Goal: Information Seeking & Learning: Check status

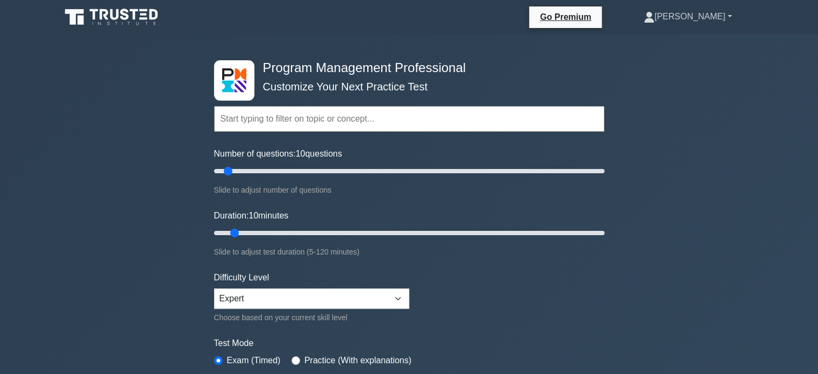
click at [714, 23] on link "[PERSON_NAME]" at bounding box center [688, 17] width 140 height 22
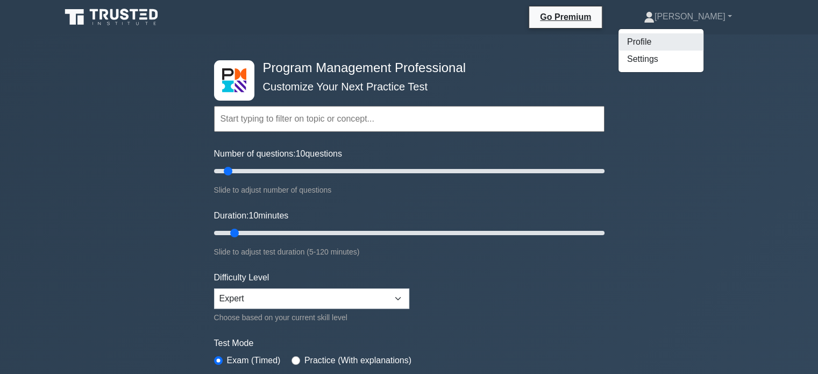
click at [701, 41] on link "Profile" at bounding box center [660, 41] width 85 height 17
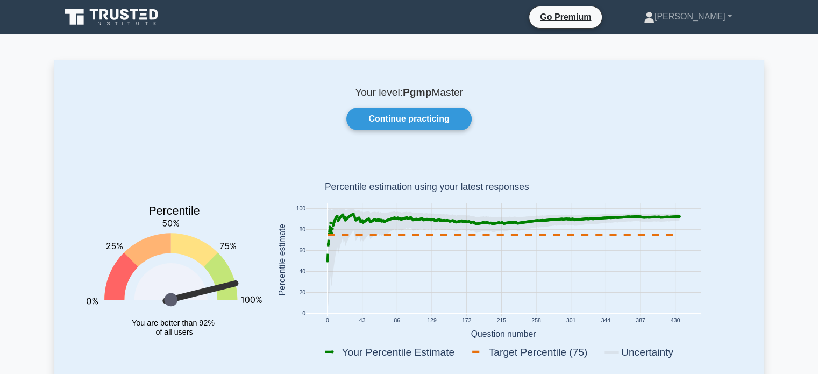
click at [679, 210] on rect at bounding box center [502, 259] width 395 height 113
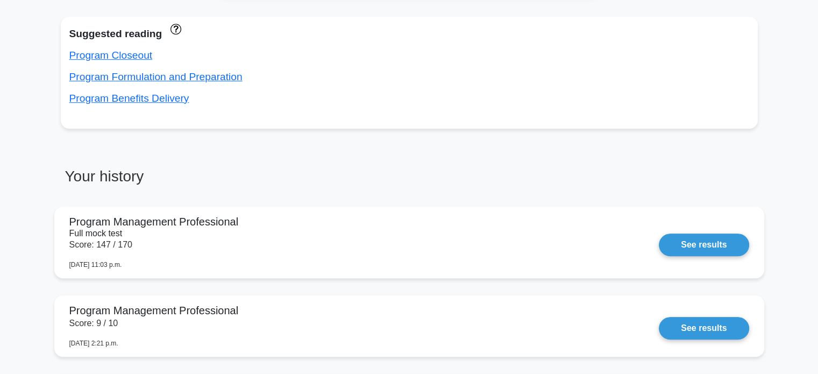
scroll to position [733, 0]
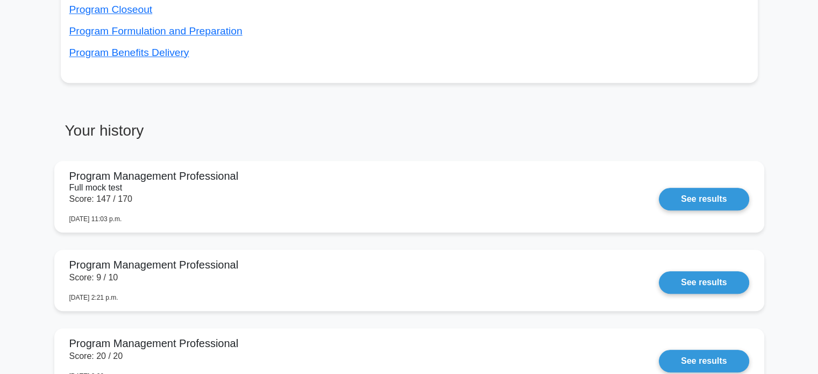
drag, startPoint x: 817, startPoint y: 32, endPoint x: 825, endPoint y: 101, distance: 69.8
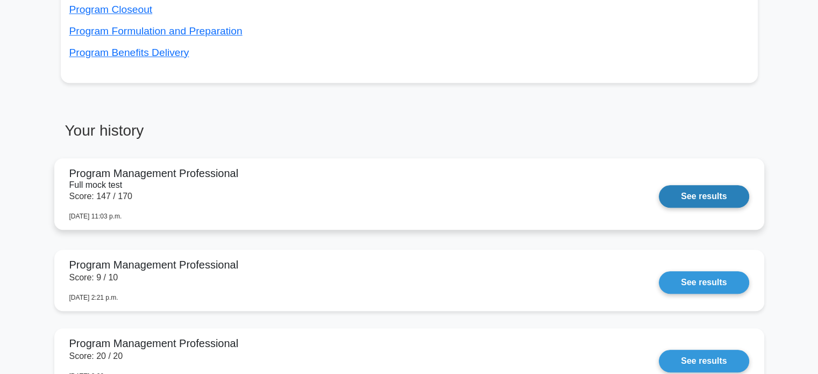
click at [697, 187] on link "See results" at bounding box center [704, 196] width 90 height 23
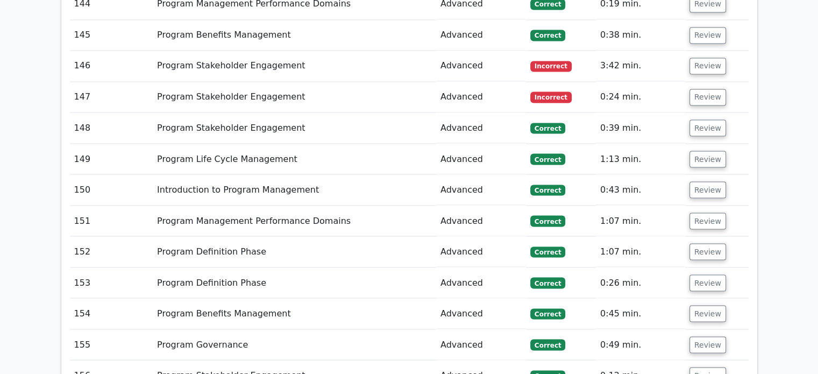
scroll to position [5975, 0]
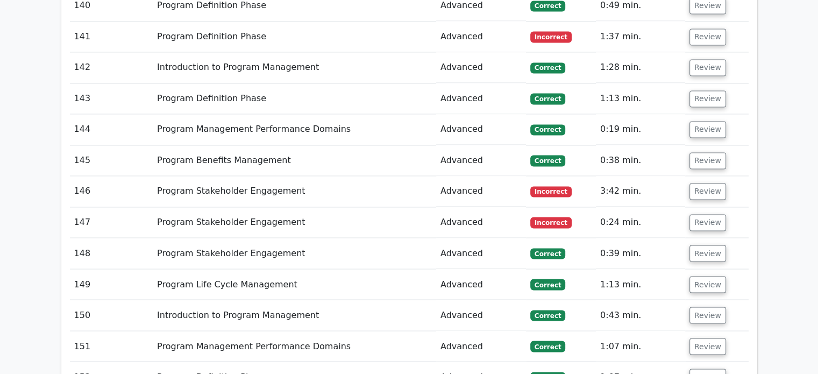
scroll to position [5894, 0]
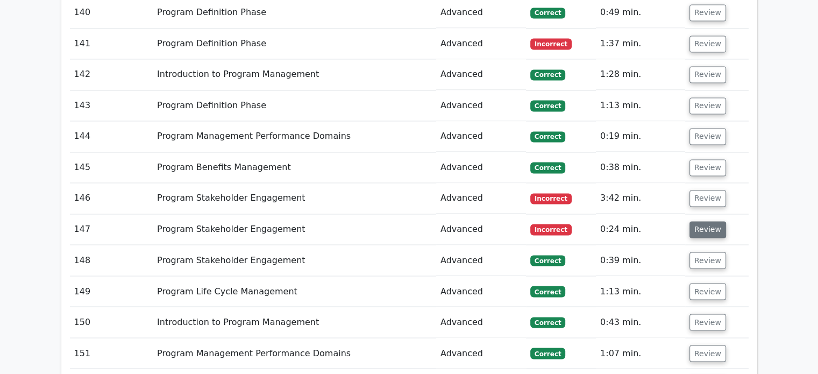
click at [712, 221] on button "Review" at bounding box center [707, 229] width 37 height 17
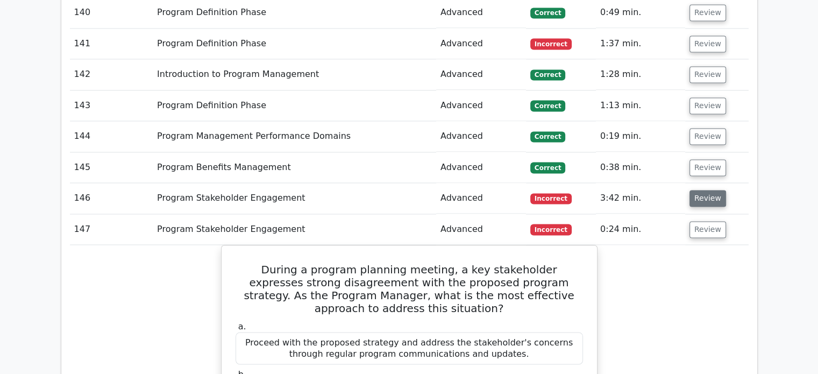
click at [716, 190] on button "Review" at bounding box center [707, 198] width 37 height 17
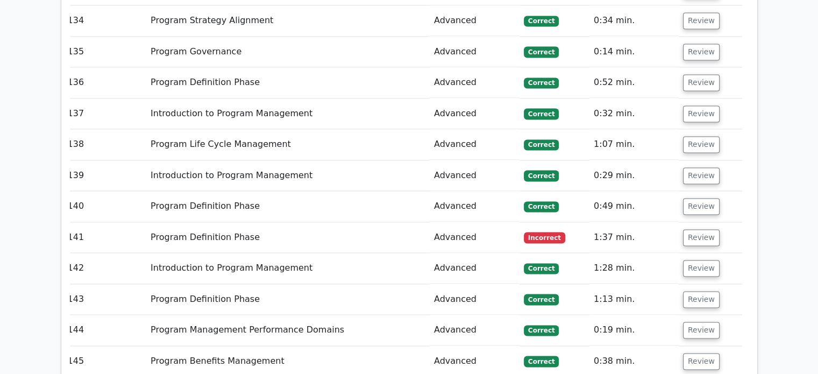
scroll to position [5679, 0]
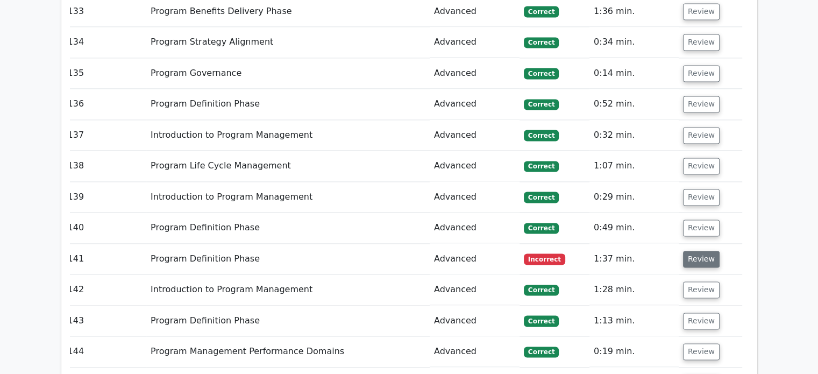
click at [704, 251] on button "Review" at bounding box center [701, 259] width 37 height 17
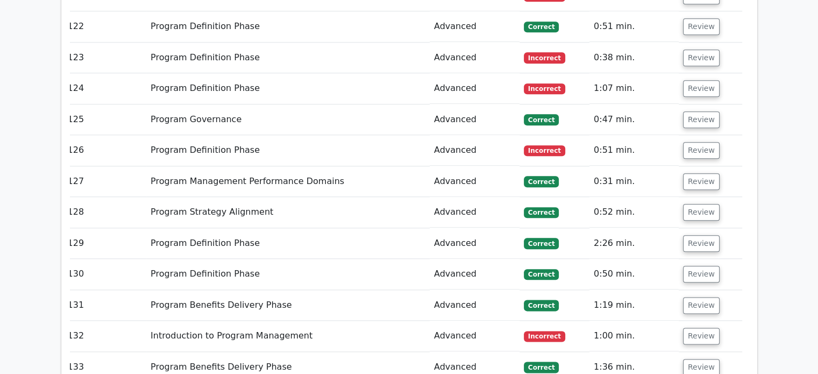
scroll to position [5291, 0]
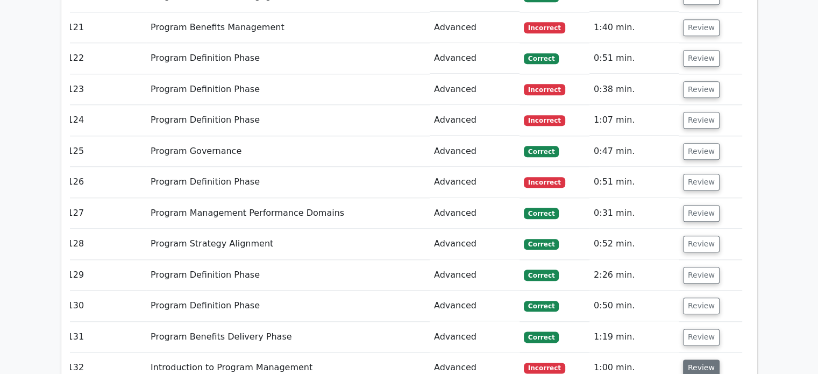
click at [692, 359] on button "Review" at bounding box center [701, 367] width 37 height 17
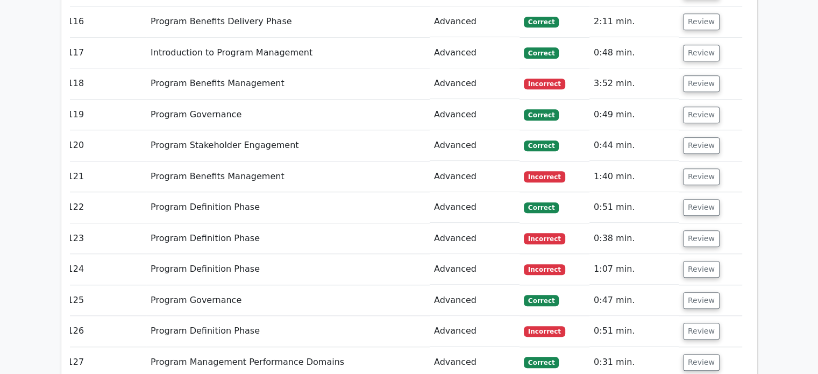
scroll to position [5141, 0]
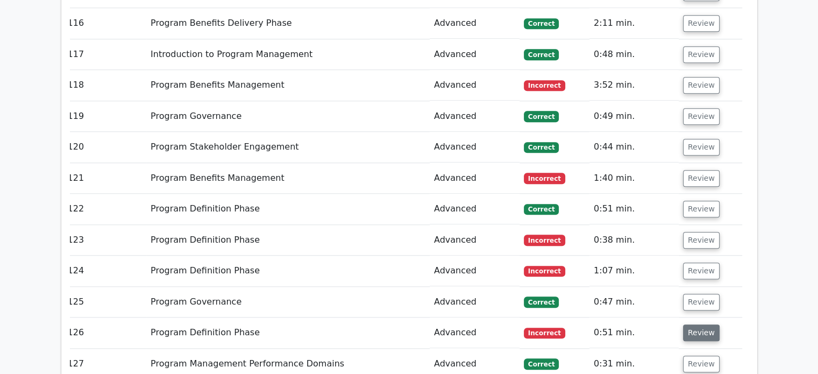
click at [701, 324] on button "Review" at bounding box center [701, 332] width 37 height 17
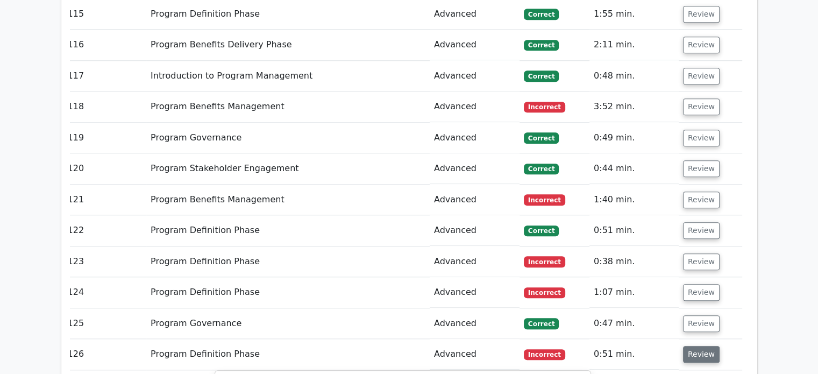
scroll to position [5098, 0]
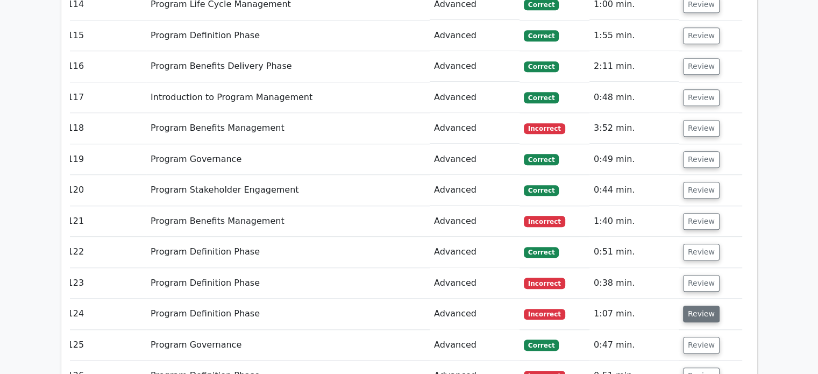
click at [699, 305] on button "Review" at bounding box center [701, 313] width 37 height 17
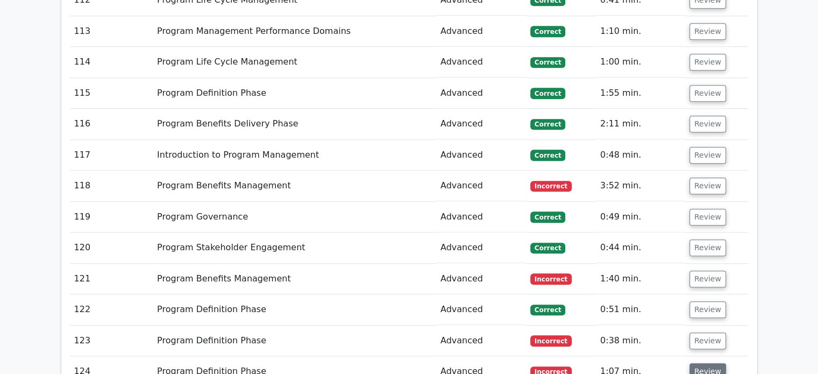
scroll to position [5012, 0]
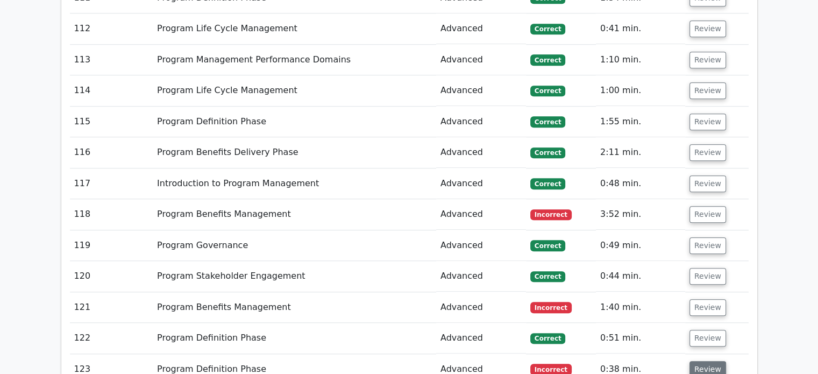
click at [704, 361] on button "Review" at bounding box center [707, 369] width 37 height 17
click at [707, 361] on button "Review" at bounding box center [707, 369] width 37 height 17
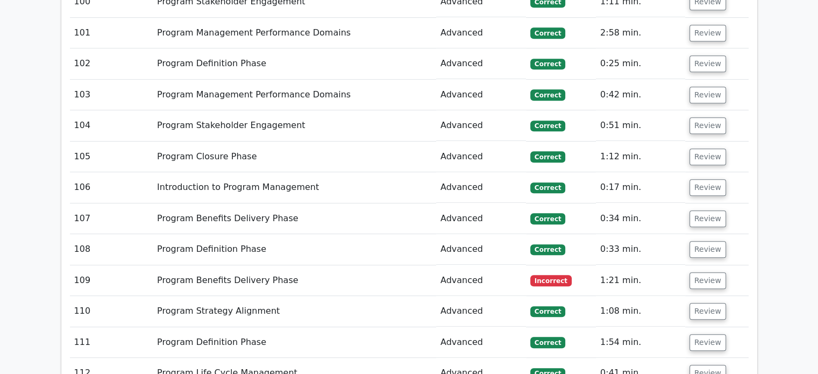
scroll to position [4646, 0]
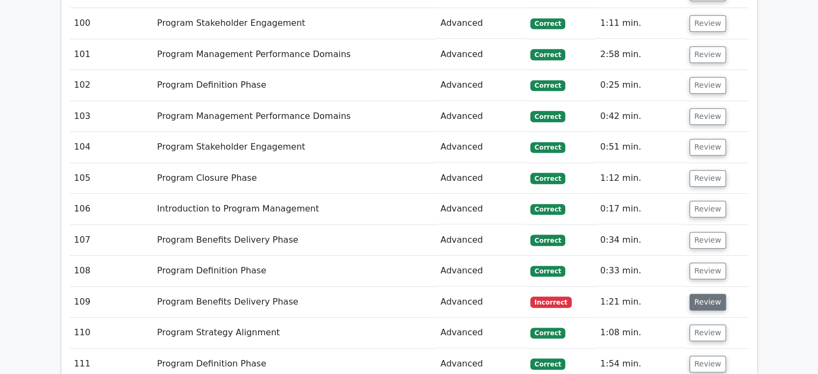
click at [711, 294] on button "Review" at bounding box center [707, 302] width 37 height 17
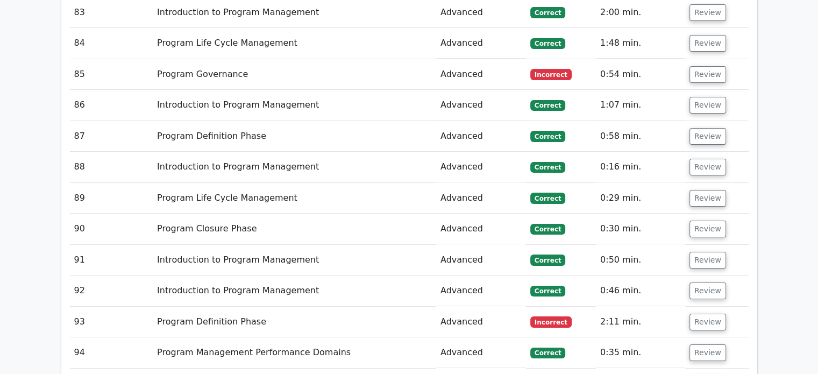
scroll to position [4130, 0]
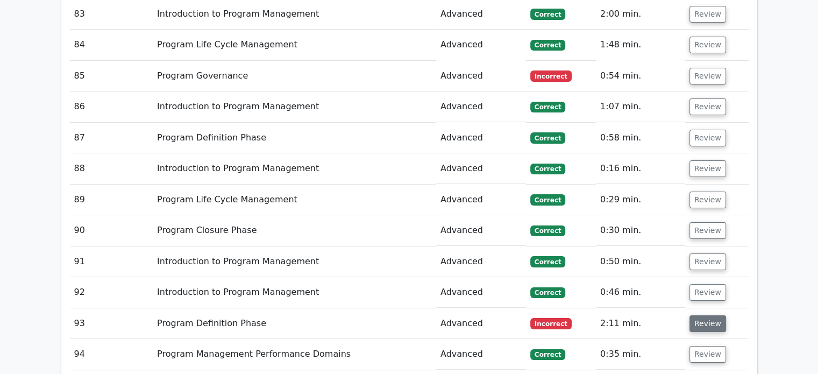
click at [704, 315] on button "Review" at bounding box center [707, 323] width 37 height 17
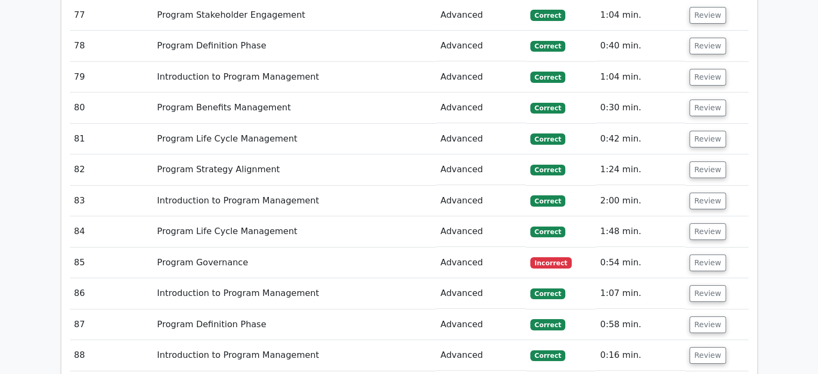
scroll to position [3936, 0]
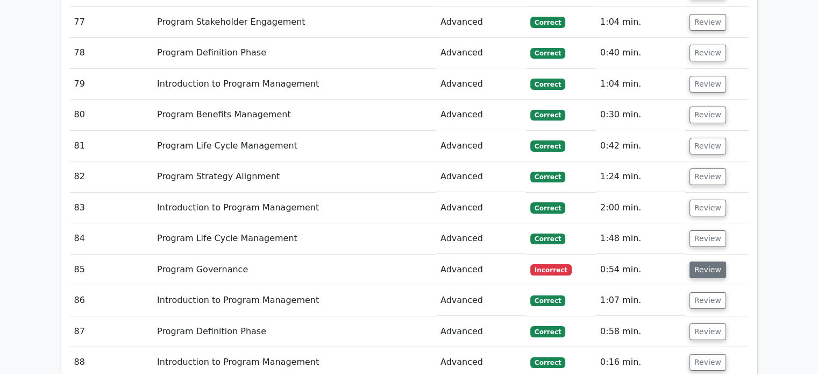
click at [704, 261] on button "Review" at bounding box center [707, 269] width 37 height 17
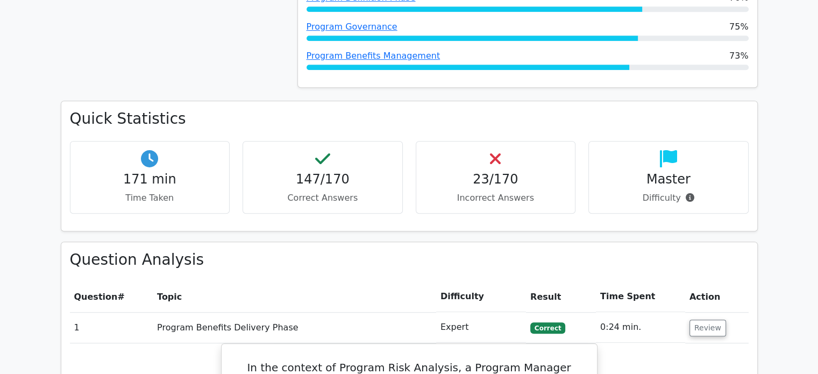
scroll to position [689, 0]
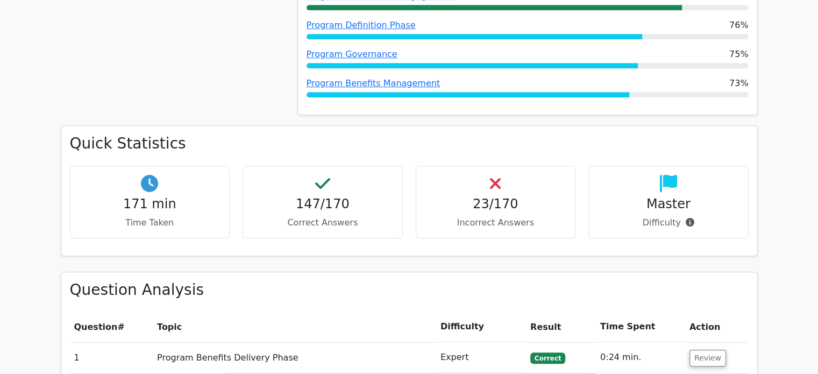
click at [687, 218] on icon at bounding box center [690, 222] width 9 height 9
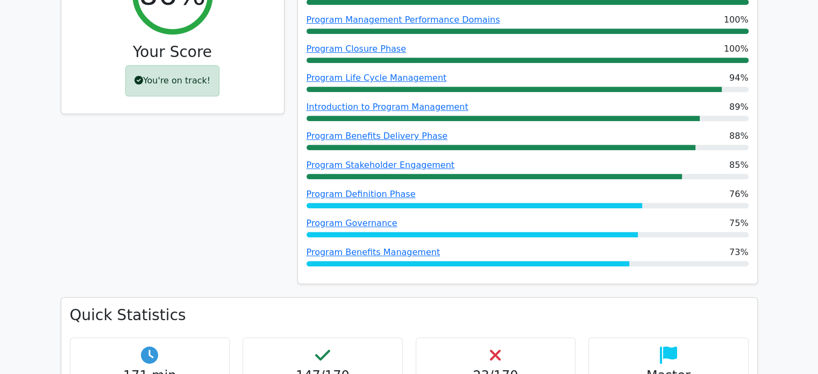
scroll to position [536, 0]
